Goal: Information Seeking & Learning: Understand process/instructions

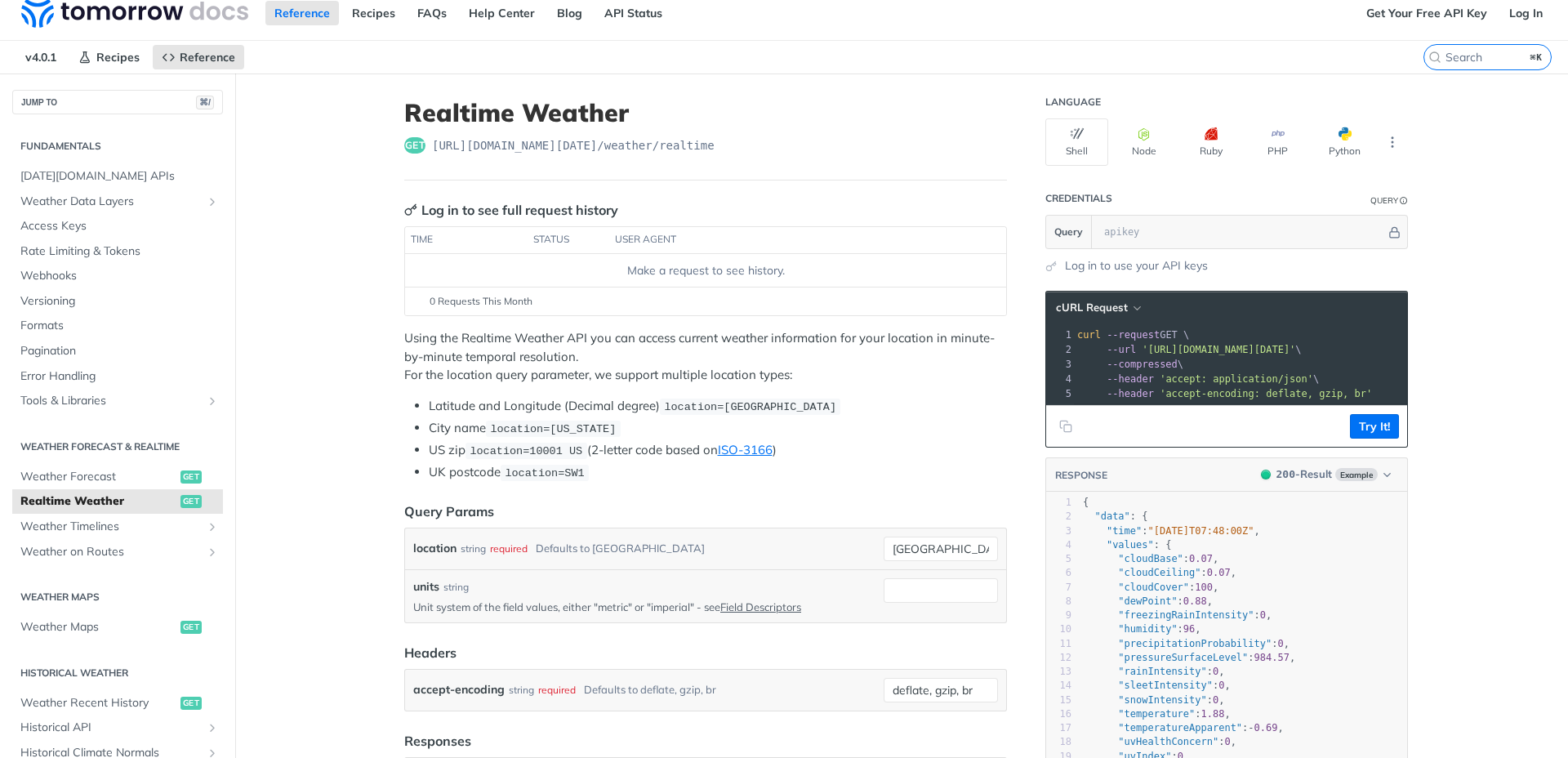
scroll to position [15, 0]
click at [1136, 144] on button "Node" at bounding box center [1144, 141] width 63 height 48
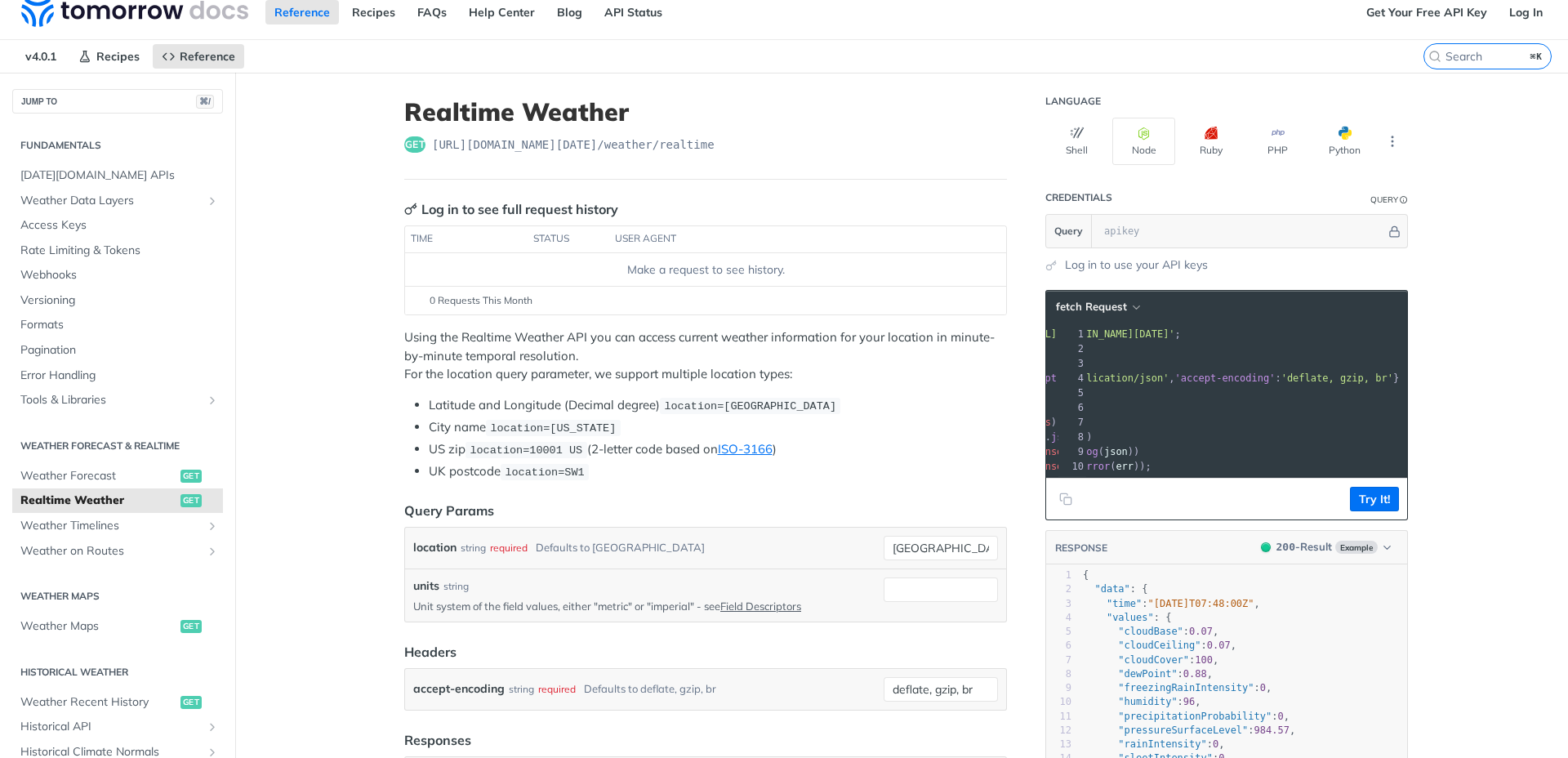
scroll to position [0, 0]
click at [1071, 137] on icon "button" at bounding box center [1078, 133] width 13 height 13
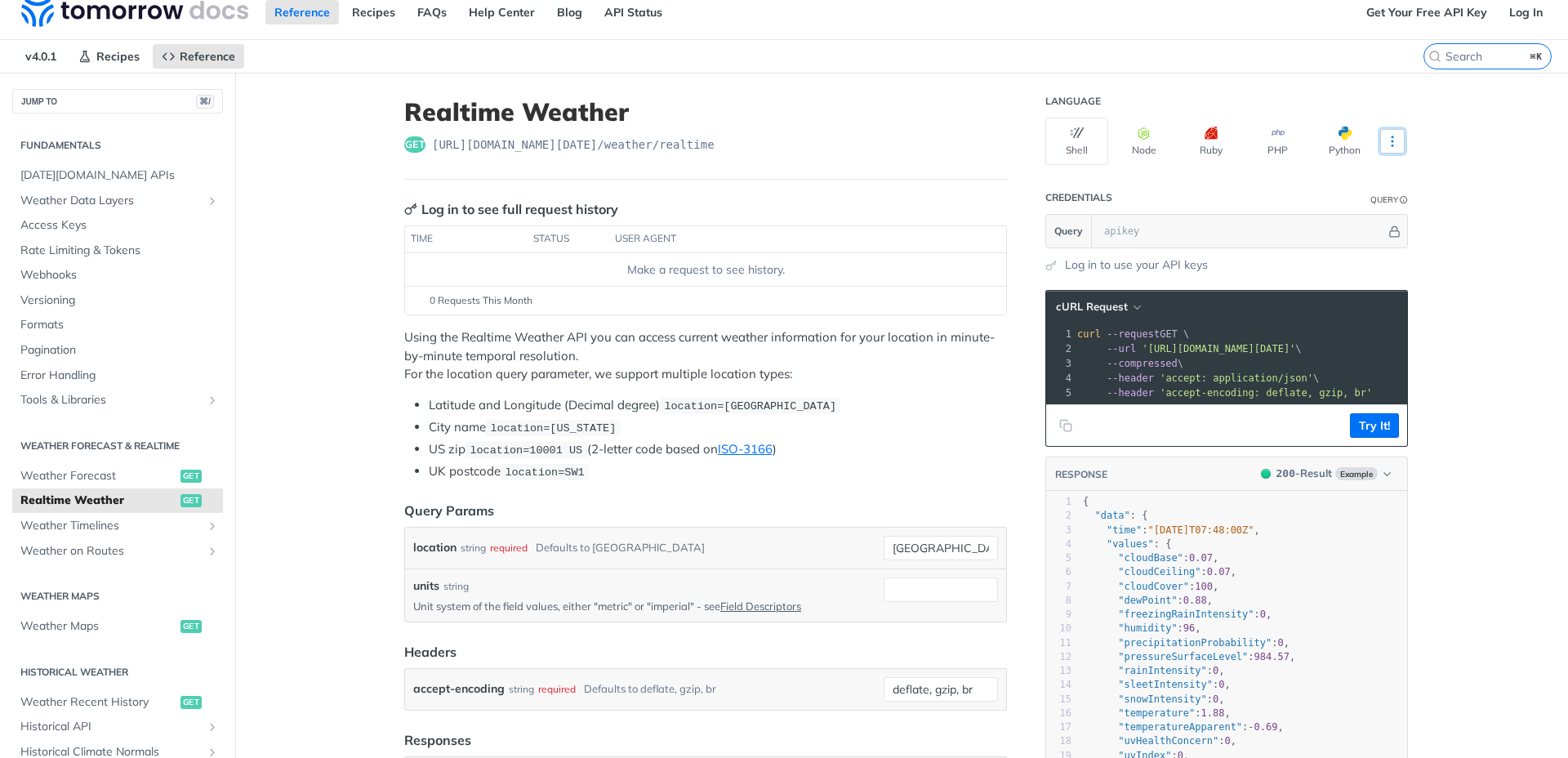
click at [1385, 141] on icon "More ellipsis" at bounding box center [1393, 141] width 15 height 15
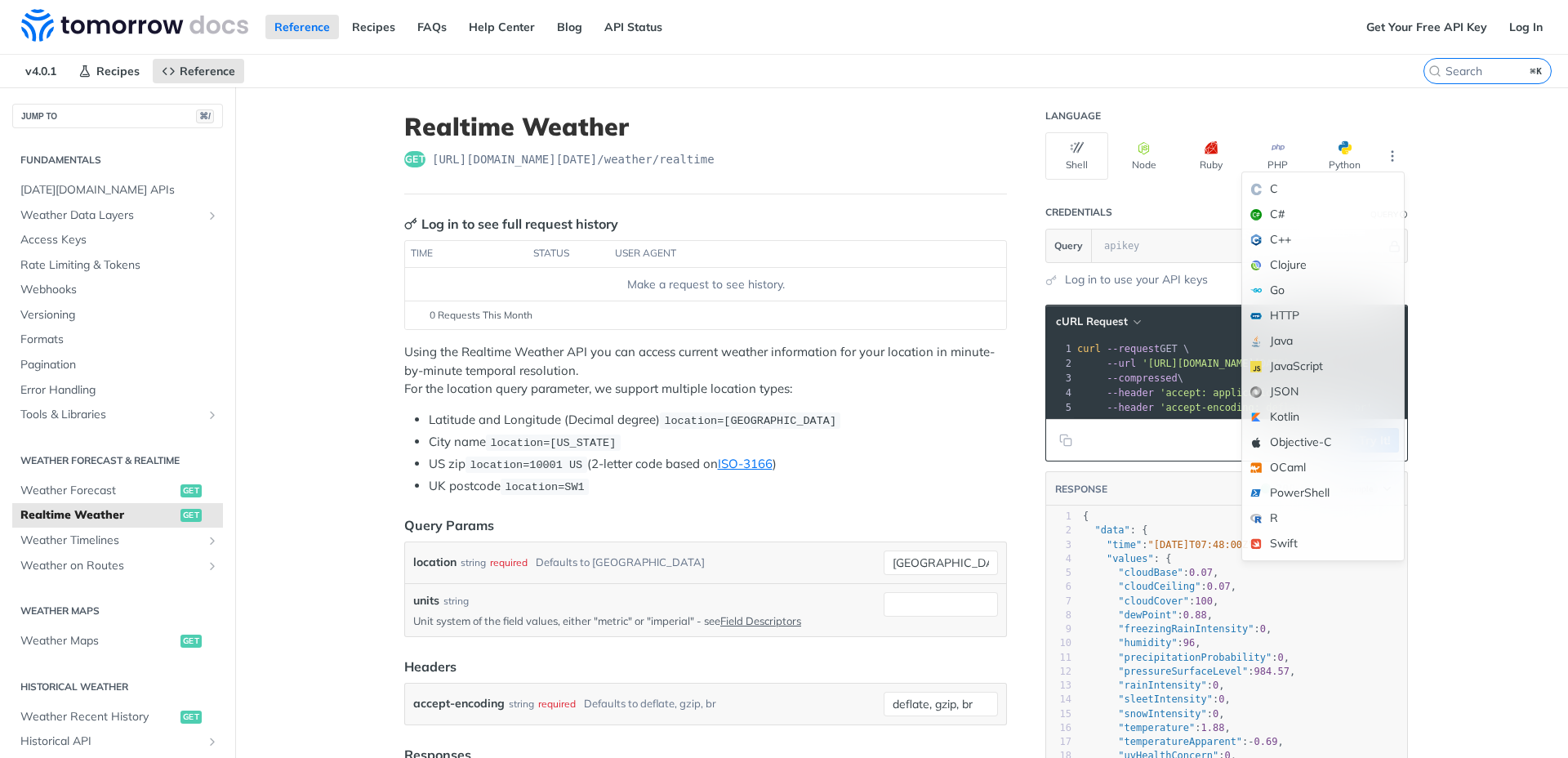
scroll to position [4, 0]
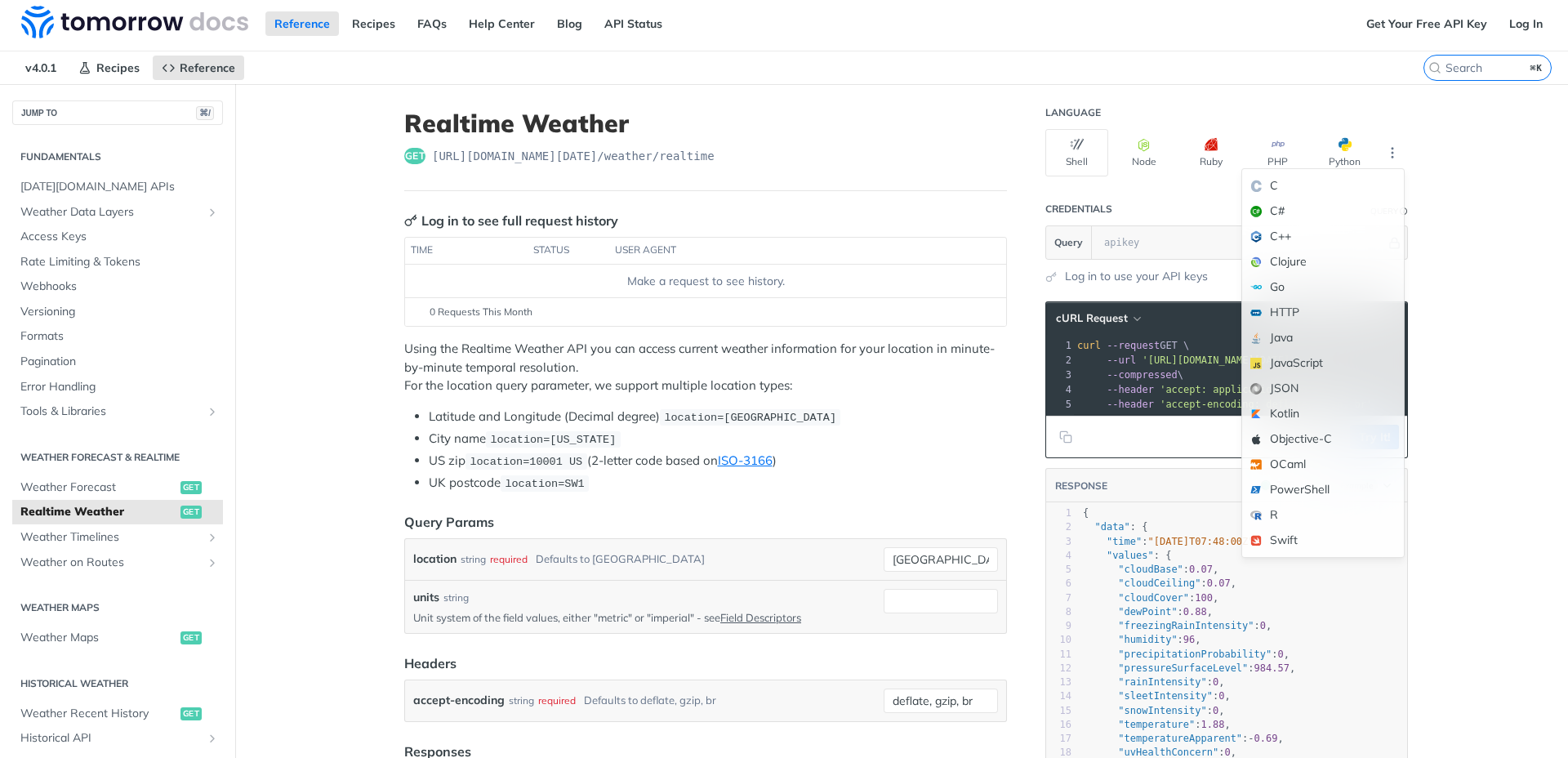
click at [1164, 376] on span "--compressed" at bounding box center [1142, 374] width 71 height 11
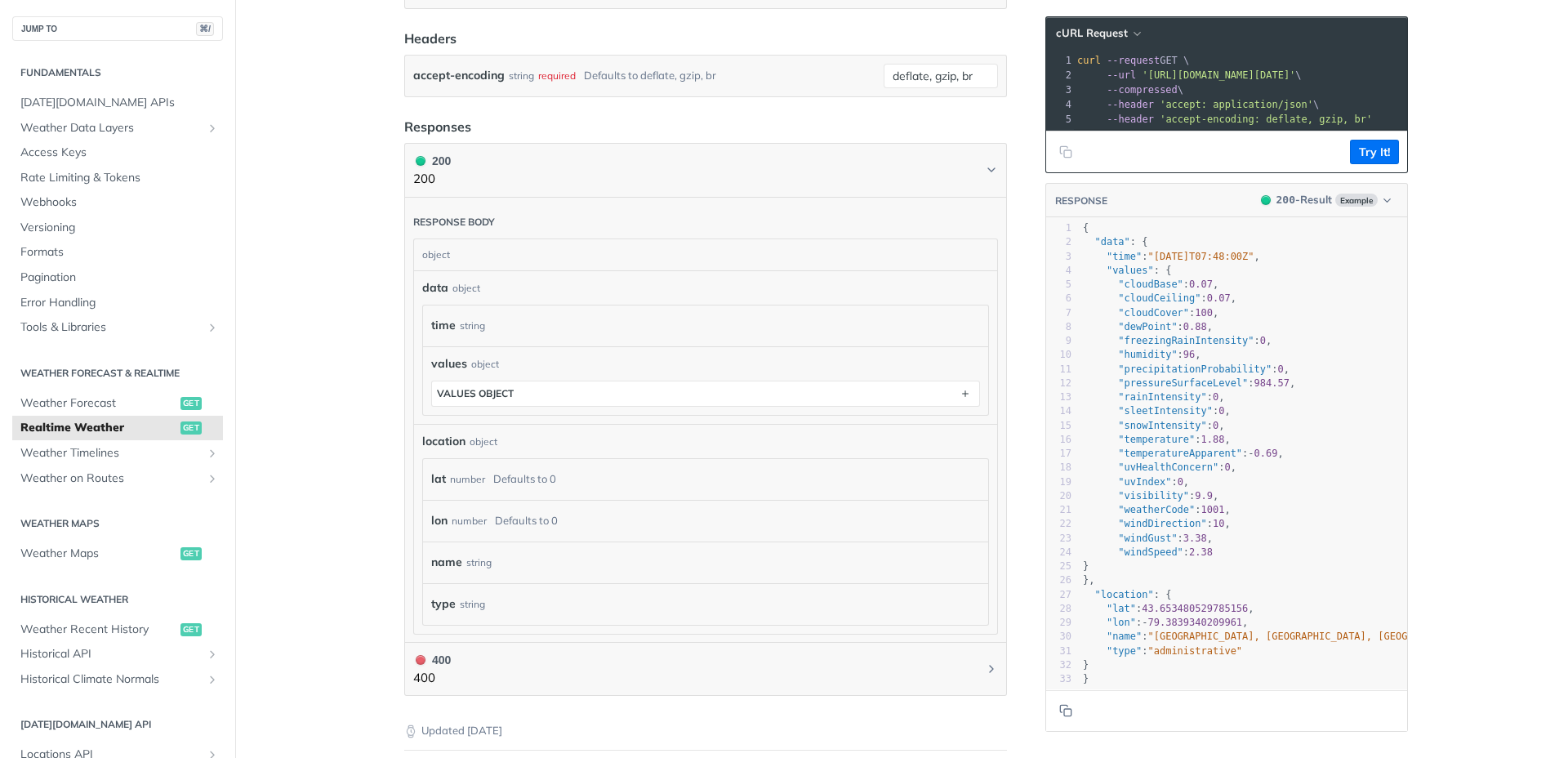
scroll to position [0, 0]
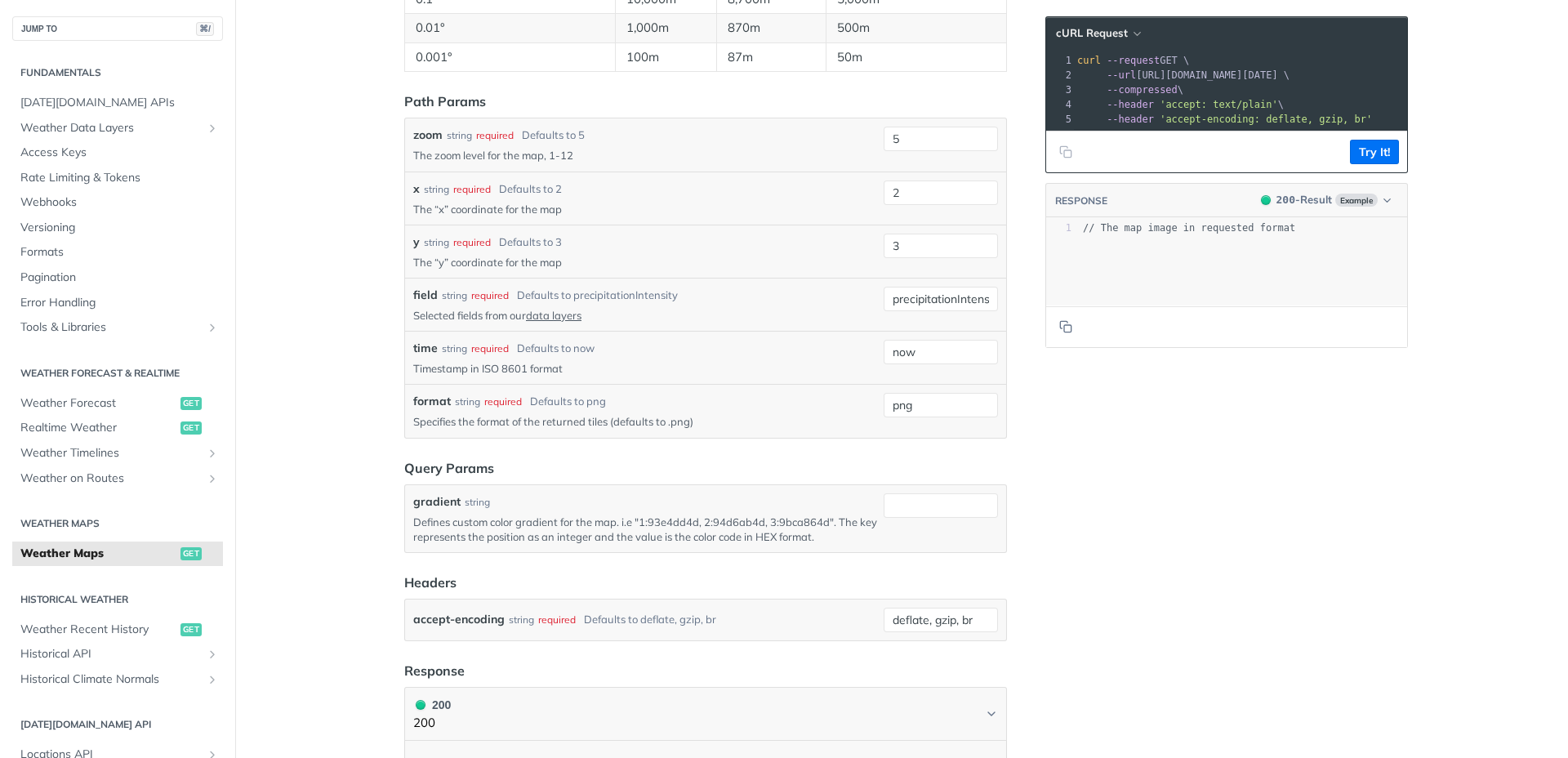
scroll to position [1722, 0]
